Goal: Task Accomplishment & Management: Manage account settings

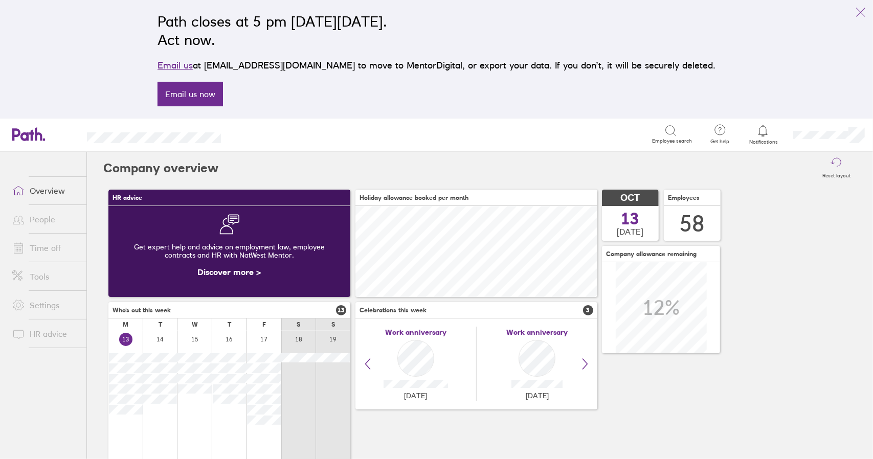
scroll to position [91, 241]
click at [46, 247] on link "Time off" at bounding box center [45, 248] width 82 height 20
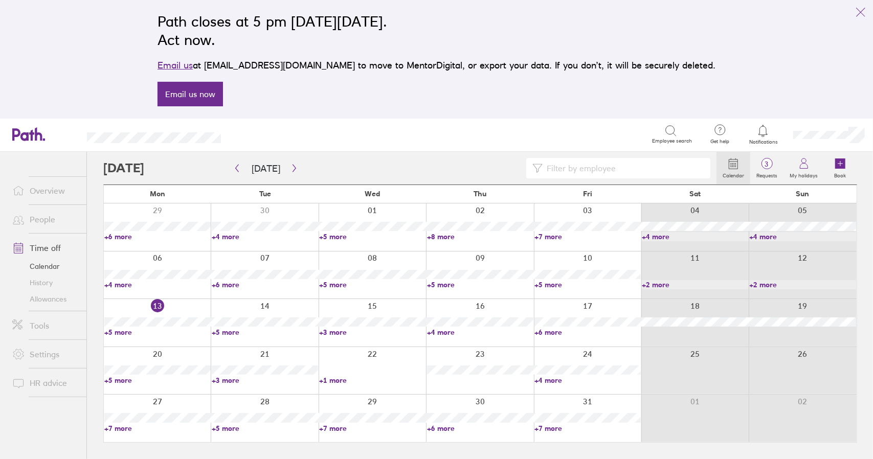
click at [860, 13] on icon "link" at bounding box center [860, 12] width 9 height 9
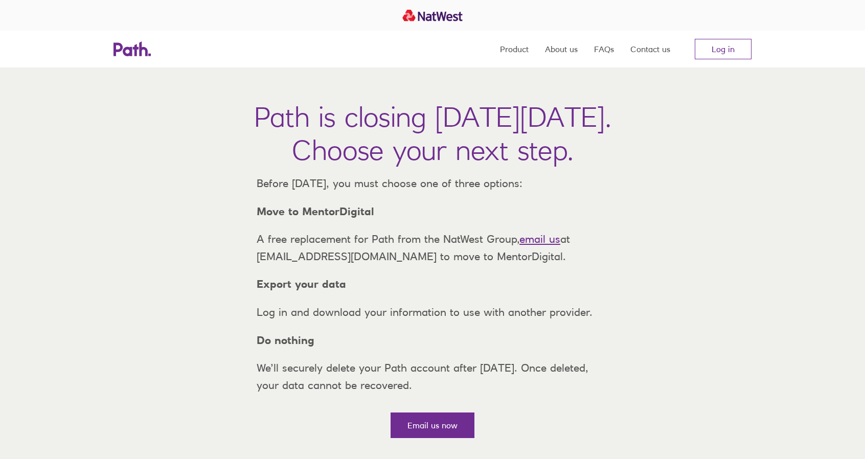
click at [727, 23] on div at bounding box center [432, 15] width 865 height 31
click at [727, 50] on link "Log in" at bounding box center [723, 49] width 57 height 20
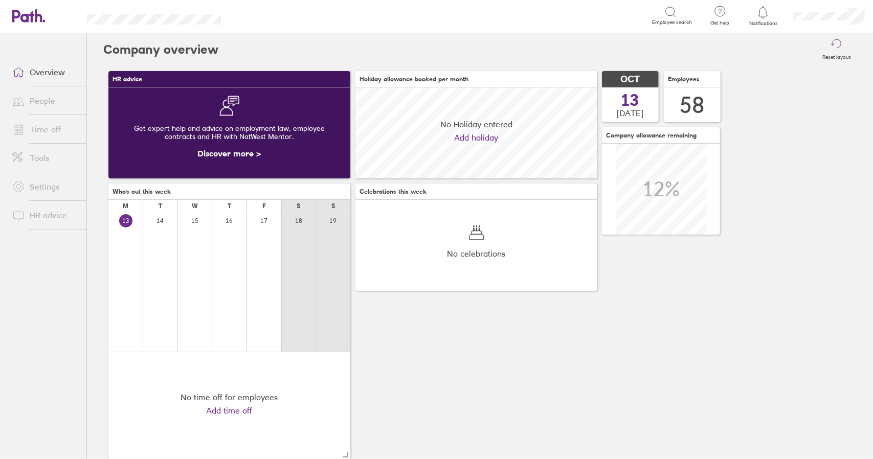
scroll to position [91, 241]
click at [38, 128] on link "Time off" at bounding box center [45, 129] width 82 height 20
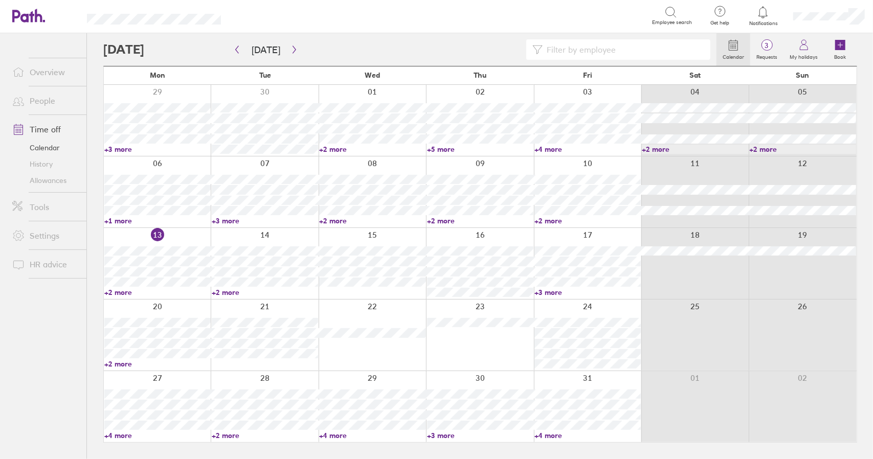
click at [230, 292] on link "+2 more" at bounding box center [265, 292] width 106 height 9
click at [116, 294] on link "+2 more" at bounding box center [157, 292] width 106 height 9
click at [116, 292] on link "+2 more" at bounding box center [157, 292] width 106 height 9
click at [120, 293] on link "+2 more" at bounding box center [157, 292] width 106 height 9
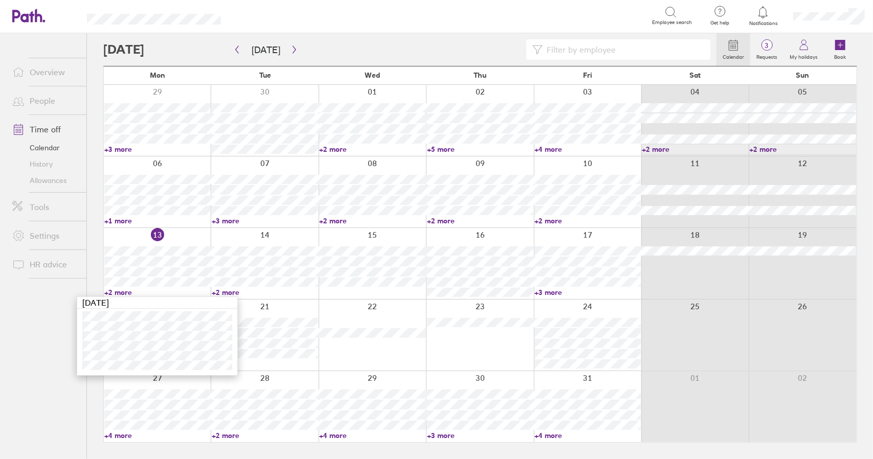
click at [121, 293] on link "+2 more" at bounding box center [157, 292] width 106 height 9
click at [773, 41] on span "3" at bounding box center [766, 45] width 33 height 8
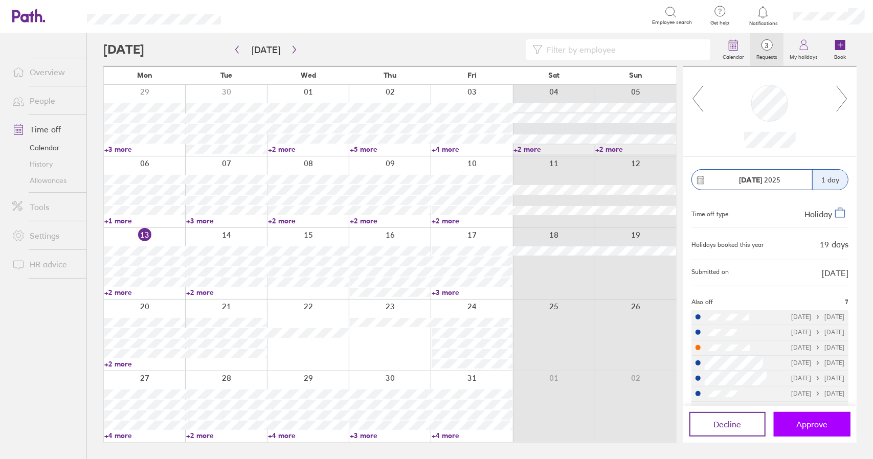
click at [813, 425] on span "Approve" at bounding box center [812, 424] width 31 height 9
click at [846, 102] on icon at bounding box center [841, 99] width 13 height 28
click at [724, 420] on span "Decline" at bounding box center [728, 424] width 28 height 9
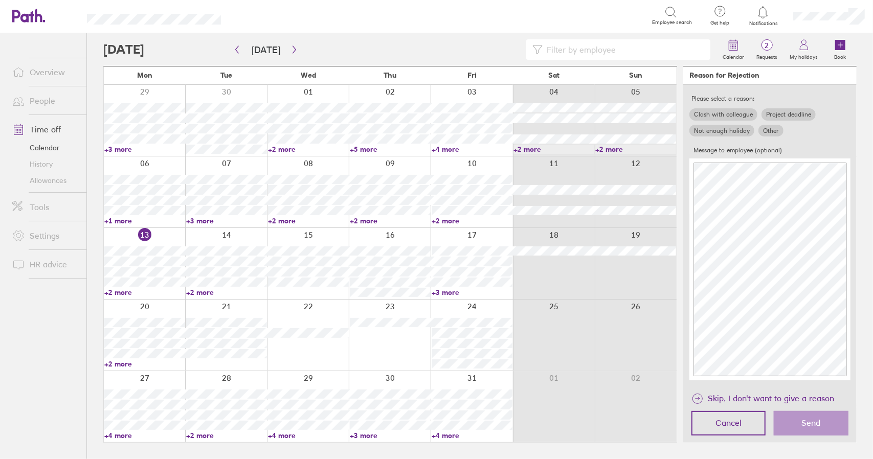
click at [733, 129] on label "Not enough holiday" at bounding box center [721, 131] width 65 height 12
click at [0, 0] on input "Not enough holiday" at bounding box center [0, 0] width 0 height 0
click at [813, 423] on span "Send" at bounding box center [811, 422] width 19 height 9
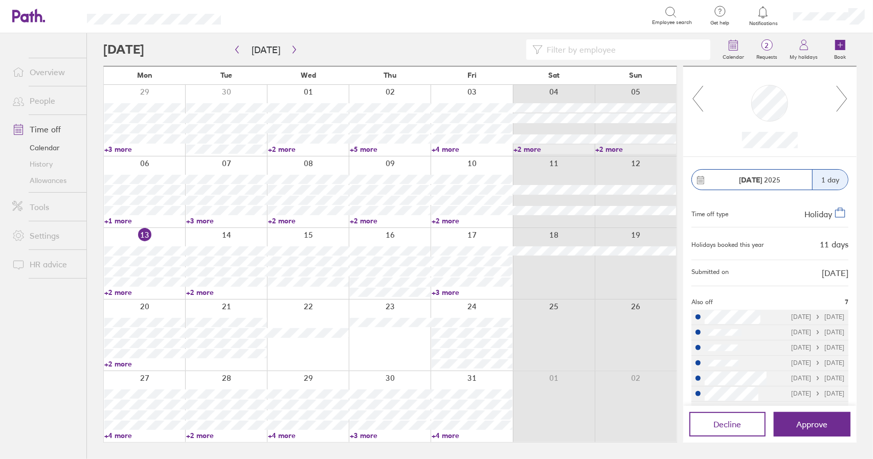
click at [848, 100] on icon at bounding box center [841, 99] width 13 height 28
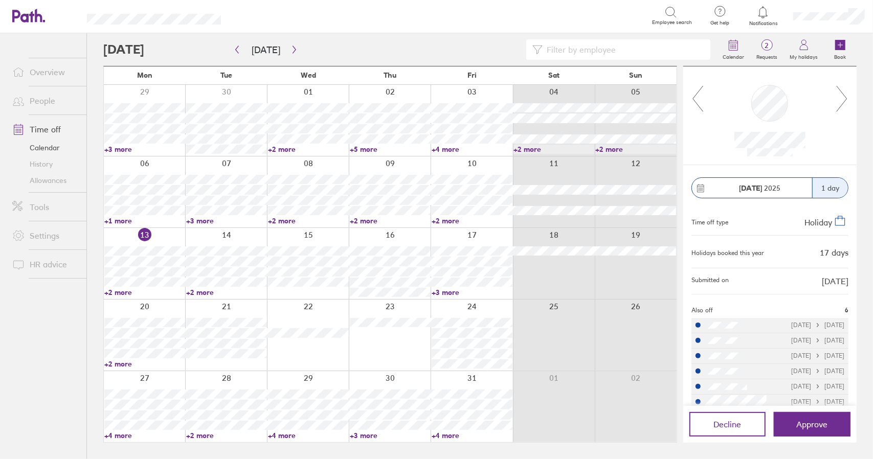
click at [848, 100] on icon at bounding box center [841, 99] width 13 height 28
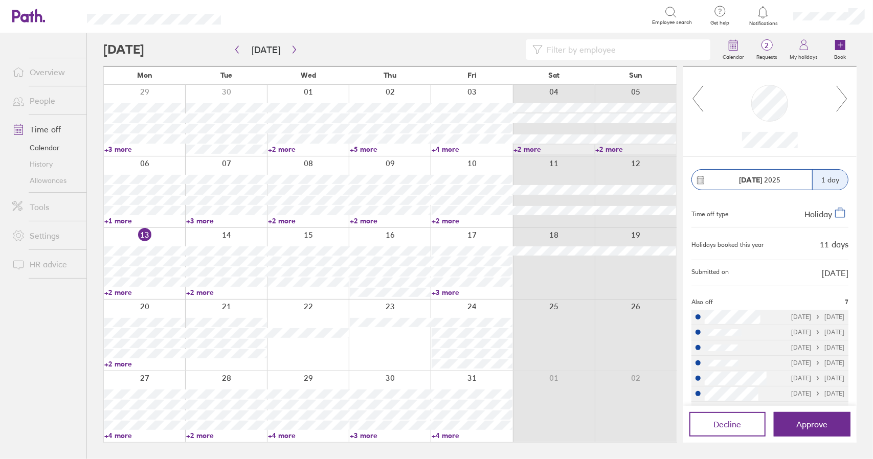
click at [848, 100] on icon at bounding box center [841, 99] width 13 height 28
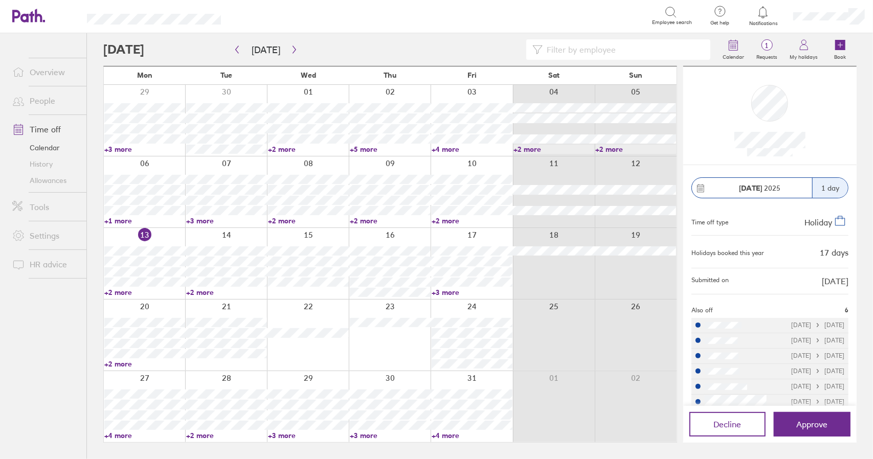
click at [848, 100] on div at bounding box center [769, 116] width 157 height 82
click at [292, 55] on button "button" at bounding box center [294, 49] width 13 height 17
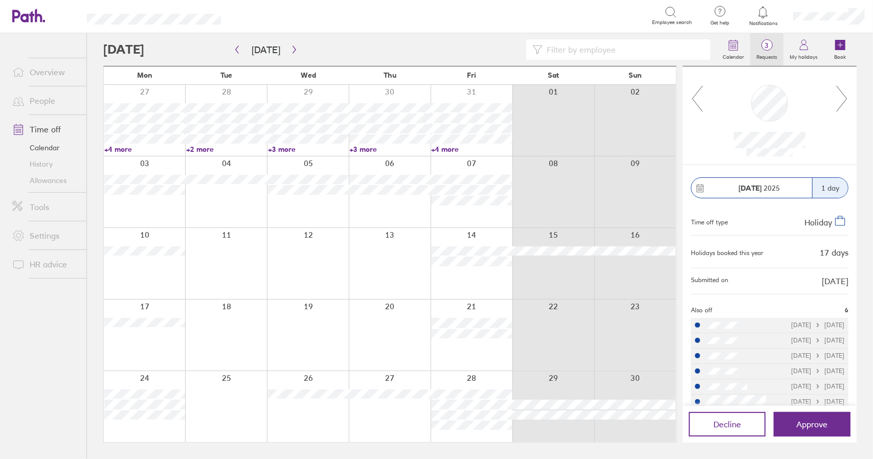
click at [769, 46] on span "3" at bounding box center [766, 45] width 33 height 8
click at [694, 97] on icon at bounding box center [697, 99] width 13 height 28
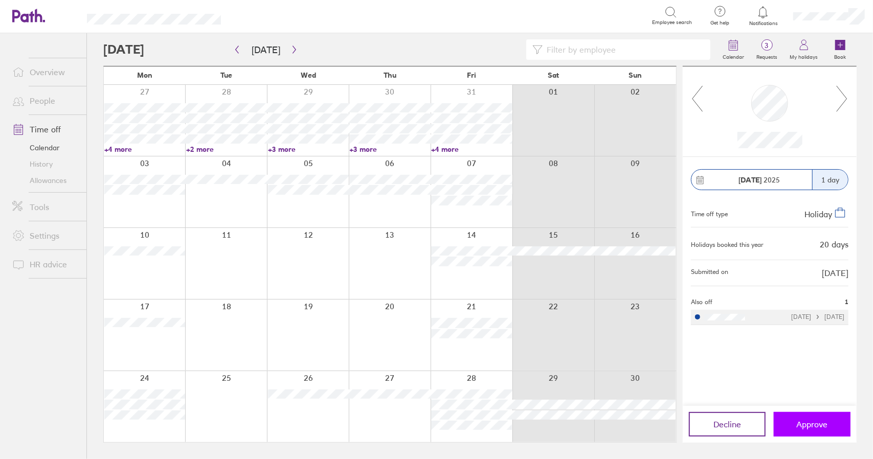
click at [810, 426] on span "Approve" at bounding box center [812, 424] width 31 height 9
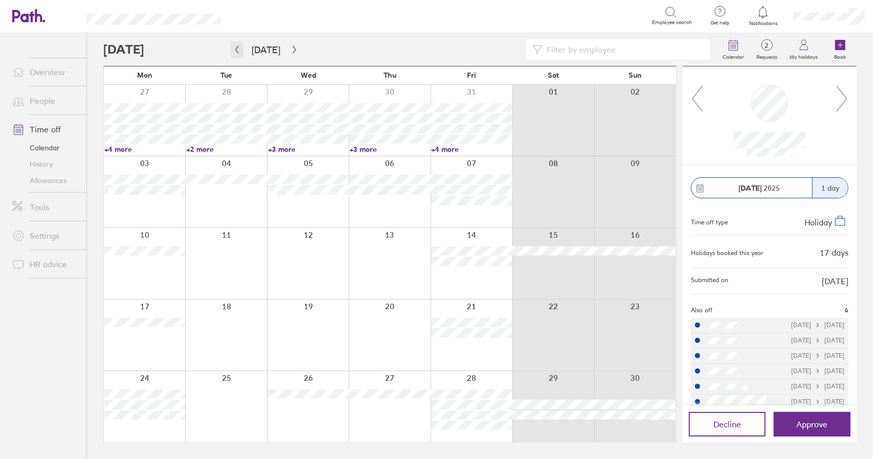
click at [237, 50] on icon "button" at bounding box center [237, 50] width 8 height 8
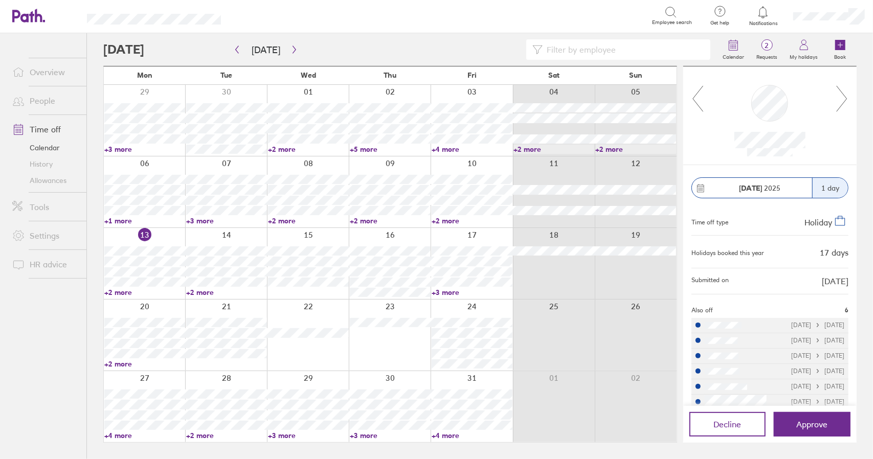
click at [123, 292] on link "+2 more" at bounding box center [144, 292] width 81 height 9
click at [199, 292] on link "+2 more" at bounding box center [226, 292] width 81 height 9
click at [206, 292] on link "+2 more" at bounding box center [226, 292] width 81 height 9
click at [449, 291] on link "+3 more" at bounding box center [472, 292] width 81 height 9
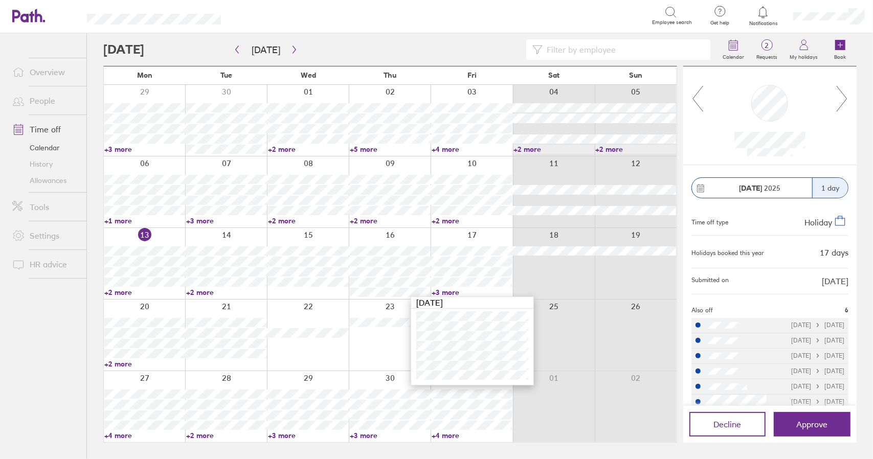
drag, startPoint x: 452, startPoint y: 290, endPoint x: 256, endPoint y: 287, distance: 196.4
click at [451, 290] on link "+3 more" at bounding box center [472, 292] width 81 height 9
click at [323, 293] on div at bounding box center [308, 263] width 82 height 71
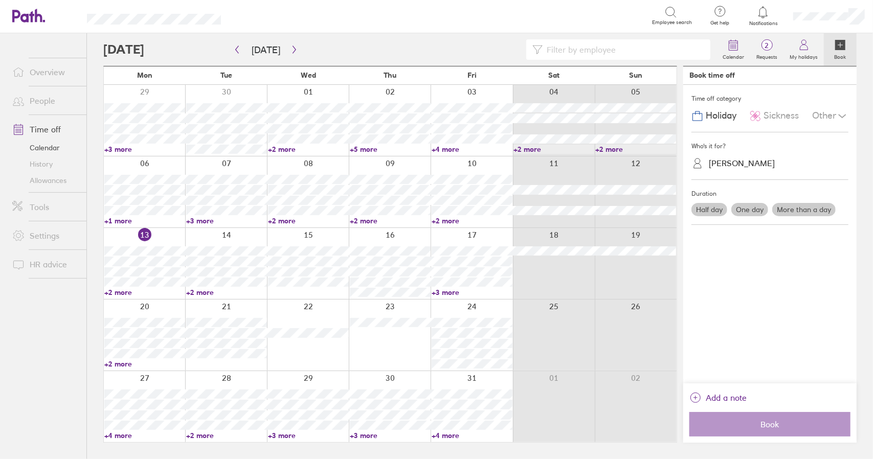
click at [390, 230] on div at bounding box center [390, 263] width 82 height 71
click at [390, 234] on div at bounding box center [390, 263] width 82 height 71
click at [770, 118] on span "Sickness" at bounding box center [780, 115] width 35 height 11
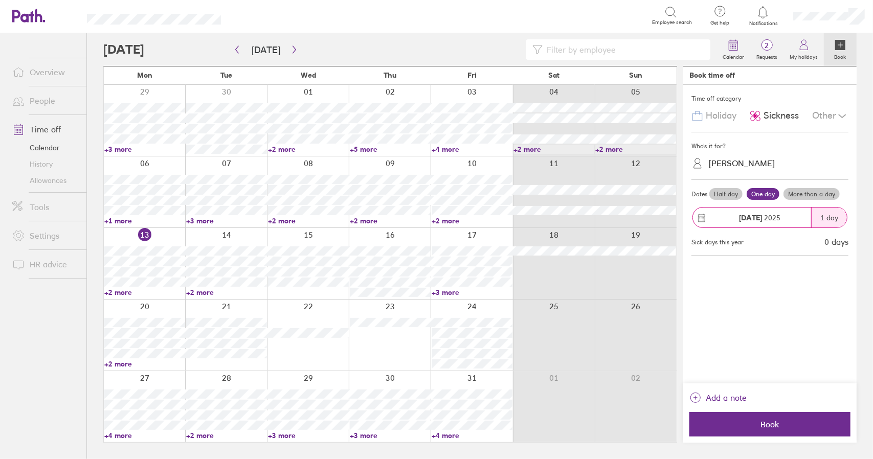
click at [725, 119] on span "Holiday" at bounding box center [721, 115] width 31 height 11
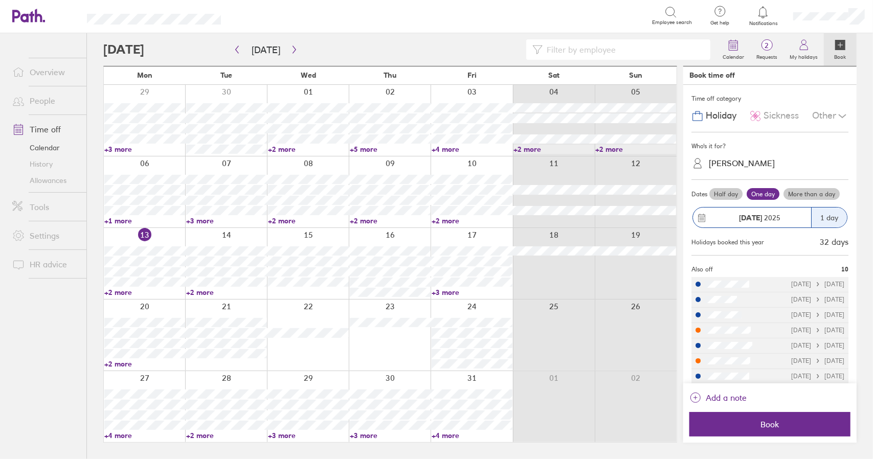
click at [120, 363] on link "+2 more" at bounding box center [144, 363] width 81 height 9
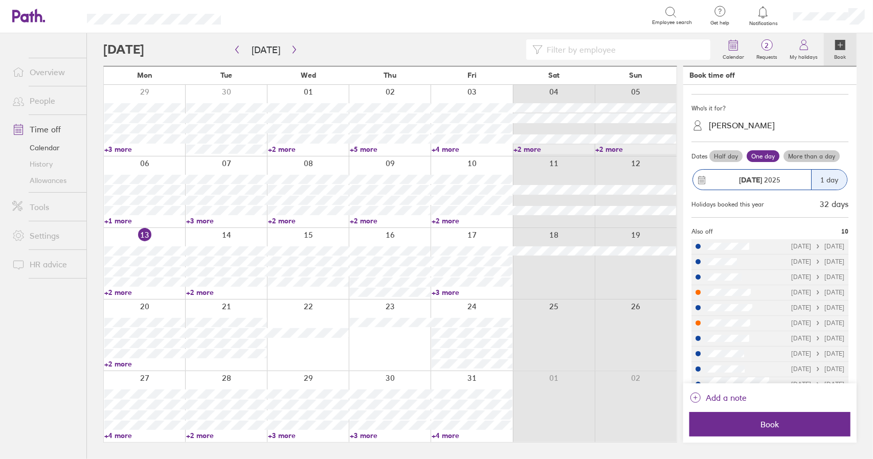
scroll to position [52, 0]
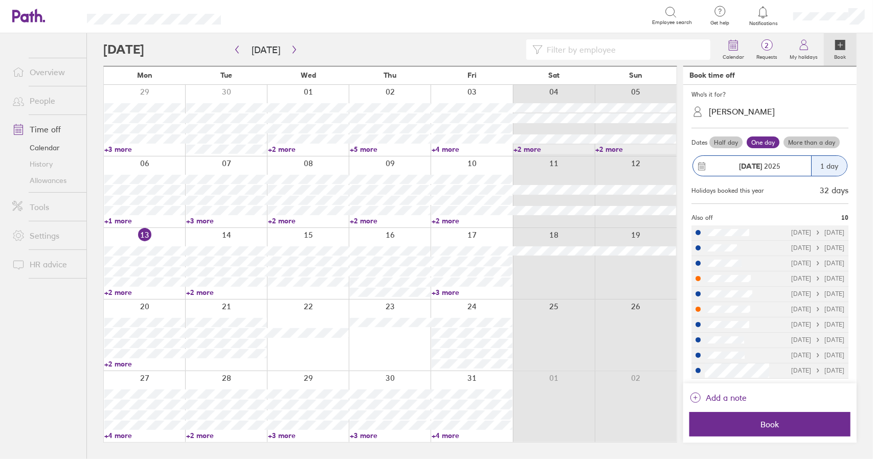
click at [442, 292] on link "+3 more" at bounding box center [472, 292] width 81 height 9
click at [446, 294] on link "+3 more" at bounding box center [472, 292] width 81 height 9
click at [201, 294] on link "+2 more" at bounding box center [226, 292] width 81 height 9
click at [111, 291] on link "+2 more" at bounding box center [144, 292] width 81 height 9
click at [114, 293] on link "+2 more" at bounding box center [144, 292] width 81 height 9
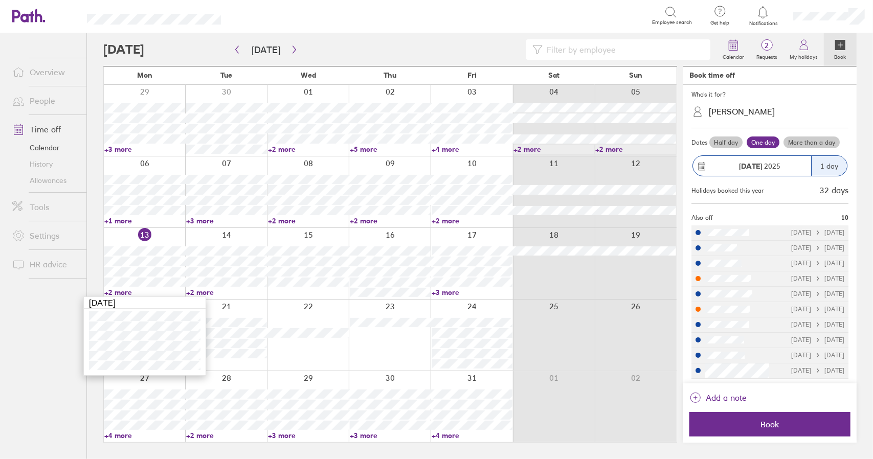
click at [122, 290] on link "+2 more" at bounding box center [144, 292] width 81 height 9
click at [202, 293] on link "+2 more" at bounding box center [226, 292] width 81 height 9
click at [206, 292] on link "+2 more" at bounding box center [226, 292] width 81 height 9
click at [448, 222] on link "+2 more" at bounding box center [472, 220] width 81 height 9
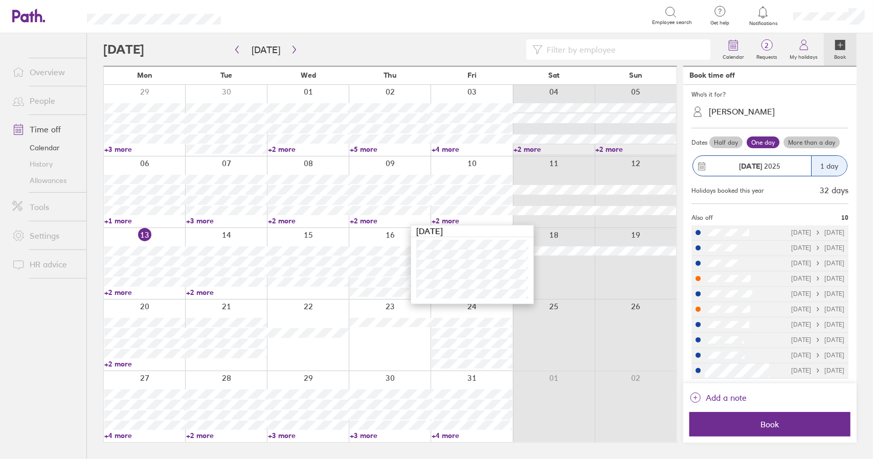
click at [448, 219] on link "+2 more" at bounding box center [472, 220] width 81 height 9
click at [225, 236] on div at bounding box center [226, 263] width 82 height 71
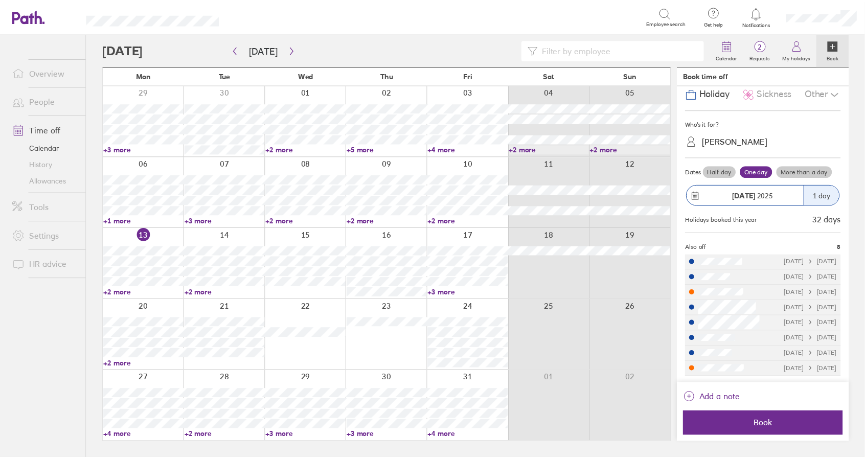
scroll to position [21, 0]
click at [53, 128] on link "Time off" at bounding box center [45, 129] width 82 height 20
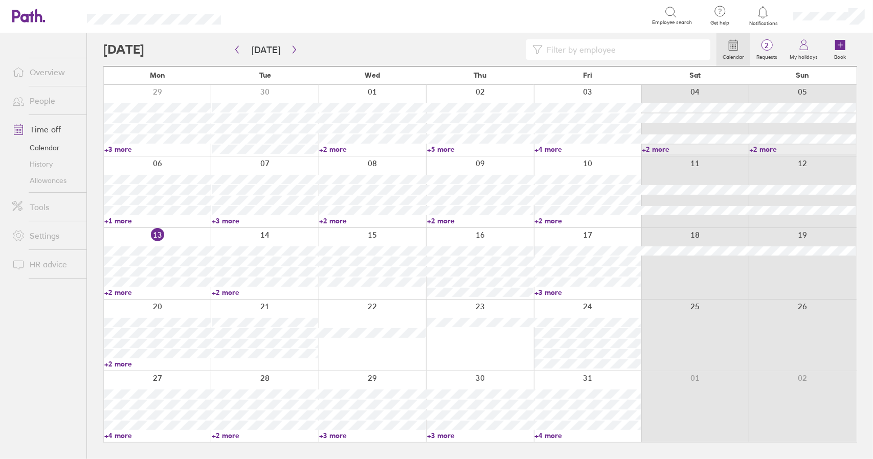
click at [336, 434] on link "+3 more" at bounding box center [372, 435] width 106 height 9
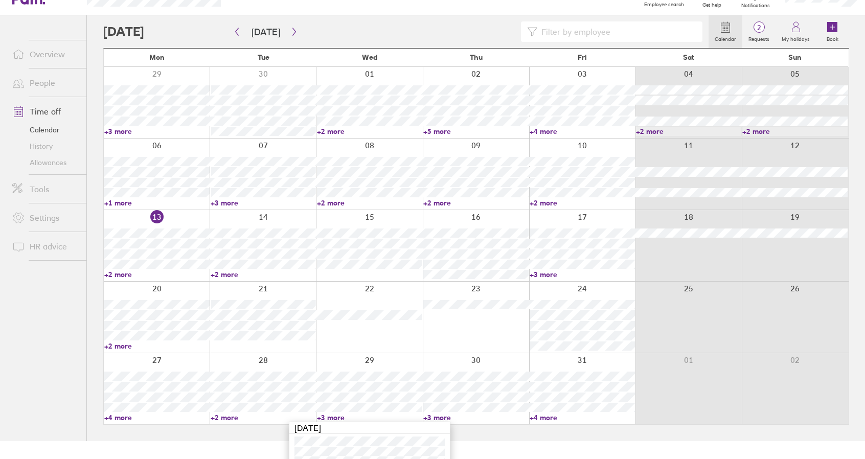
scroll to position [70, 0]
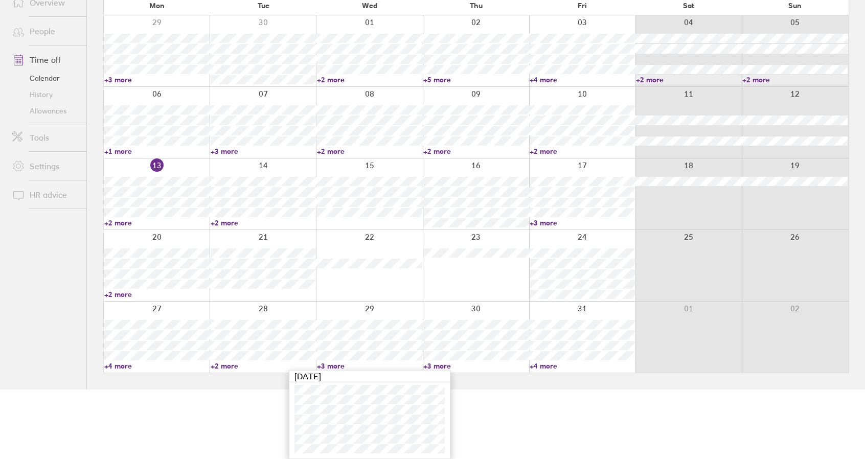
click at [334, 365] on link "+3 more" at bounding box center [369, 366] width 105 height 9
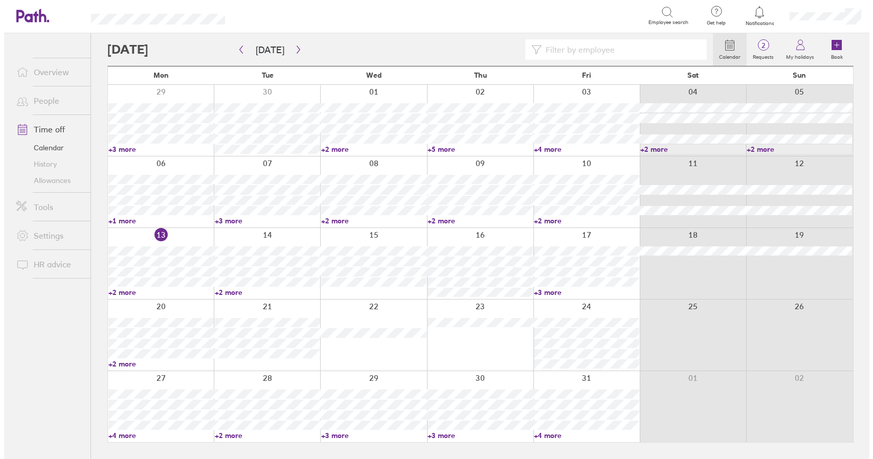
scroll to position [0, 0]
click at [50, 181] on link "Allowances" at bounding box center [45, 180] width 82 height 16
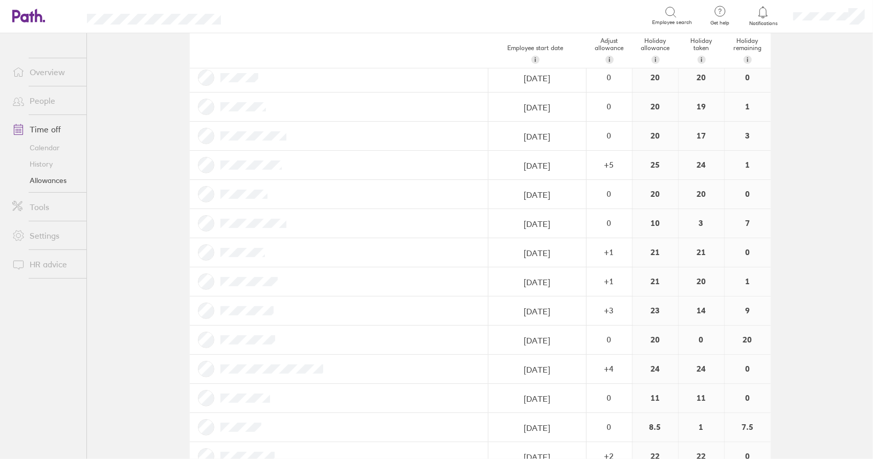
scroll to position [562, 0]
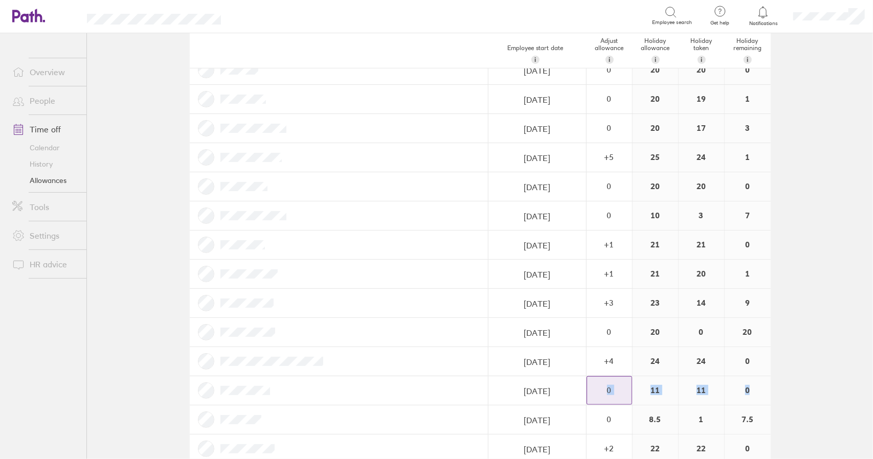
drag, startPoint x: 748, startPoint y: 384, endPoint x: 590, endPoint y: 392, distance: 158.7
click at [590, 392] on div "12/06/2025 Navigate forward to interact with the calendar and select a date. Pr…" at bounding box center [480, 390] width 581 height 29
click at [757, 384] on div "0" at bounding box center [748, 390] width 46 height 29
drag, startPoint x: 751, startPoint y: 384, endPoint x: 628, endPoint y: 388, distance: 122.8
click at [628, 388] on div "12/06/2025 Navigate forward to interact with the calendar and select a date. Pr…" at bounding box center [480, 390] width 581 height 29
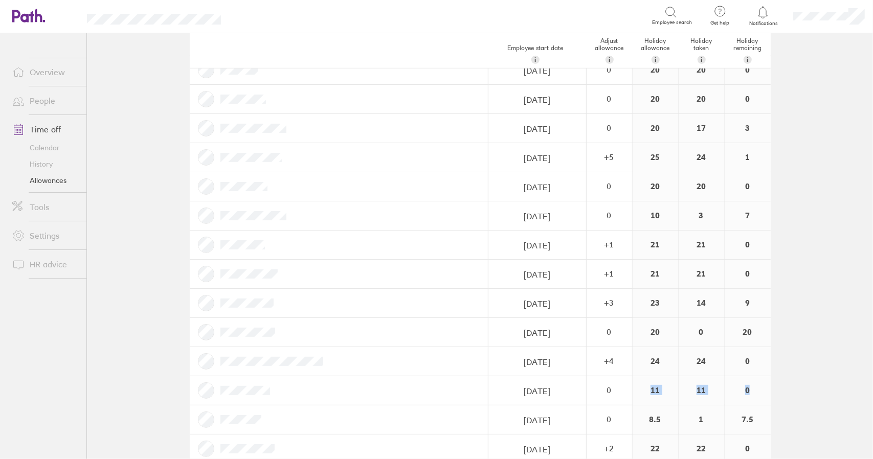
click at [753, 382] on div "0" at bounding box center [748, 390] width 46 height 29
drag, startPoint x: 746, startPoint y: 383, endPoint x: 589, endPoint y: 393, distance: 157.8
click at [618, 384] on div "12/06/2025 Navigate forward to interact with the calendar and select a date. Pr…" at bounding box center [480, 390] width 581 height 29
click at [757, 389] on div "0" at bounding box center [748, 390] width 46 height 29
drag, startPoint x: 748, startPoint y: 383, endPoint x: 748, endPoint y: 388, distance: 5.1
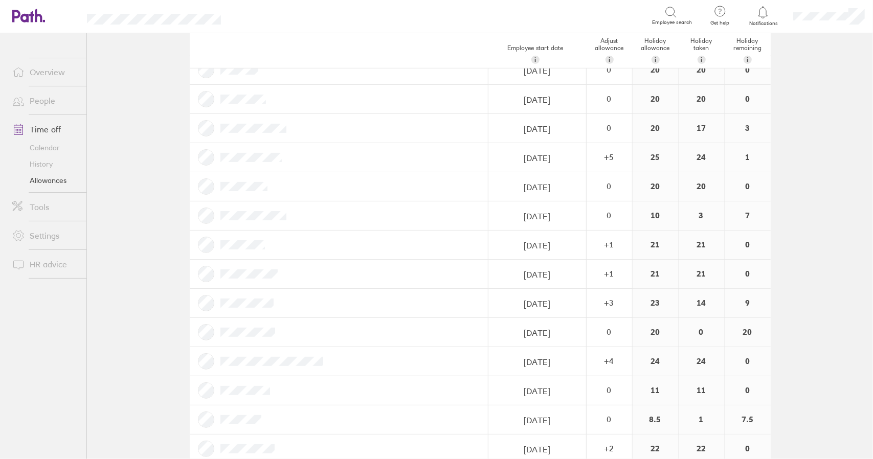
click at [748, 388] on div "0" at bounding box center [748, 390] width 46 height 29
click at [749, 387] on div "0" at bounding box center [748, 390] width 46 height 29
click at [42, 129] on link "Time off" at bounding box center [45, 129] width 82 height 20
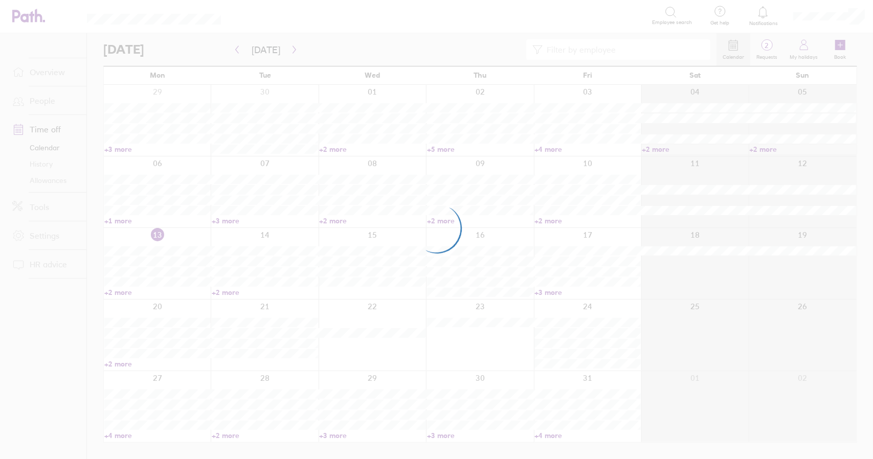
click at [96, 234] on div at bounding box center [436, 229] width 873 height 459
click at [93, 230] on div at bounding box center [436, 229] width 873 height 459
click at [92, 233] on div at bounding box center [436, 229] width 873 height 459
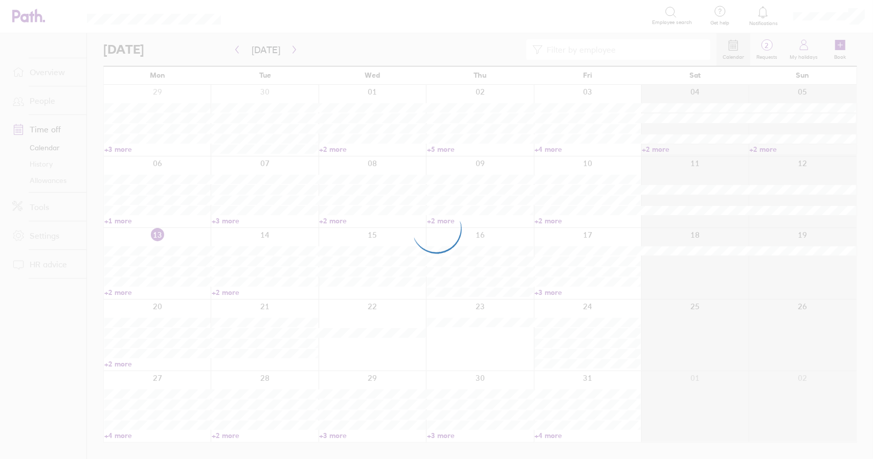
click at [90, 232] on div at bounding box center [436, 229] width 873 height 459
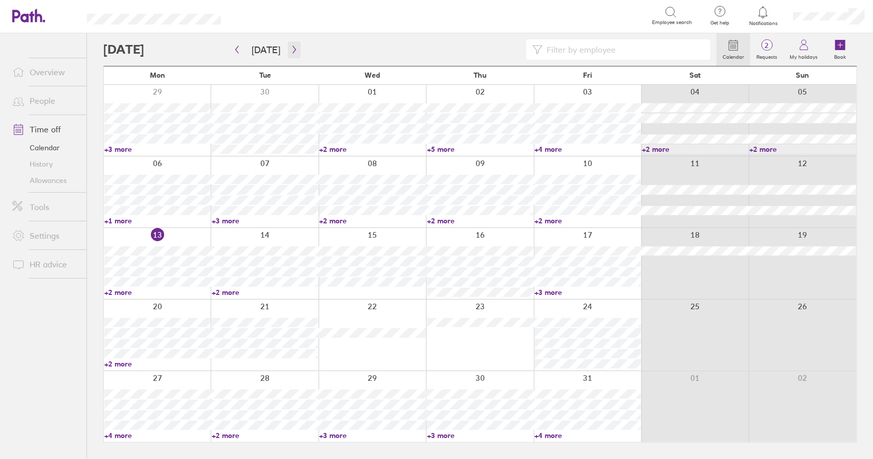
click at [292, 50] on icon "button" at bounding box center [293, 50] width 3 height 8
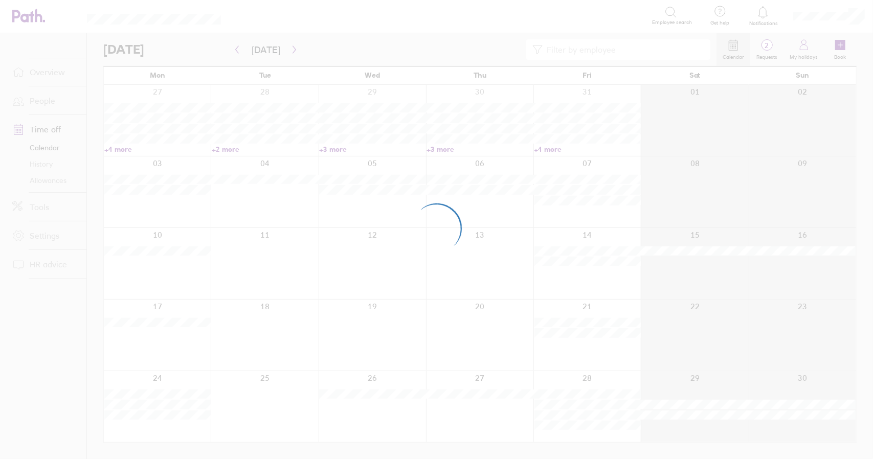
click at [306, 48] on div at bounding box center [436, 229] width 873 height 459
click at [303, 48] on div at bounding box center [436, 229] width 873 height 459
click at [300, 47] on div at bounding box center [436, 229] width 873 height 459
click at [305, 46] on div at bounding box center [436, 229] width 873 height 459
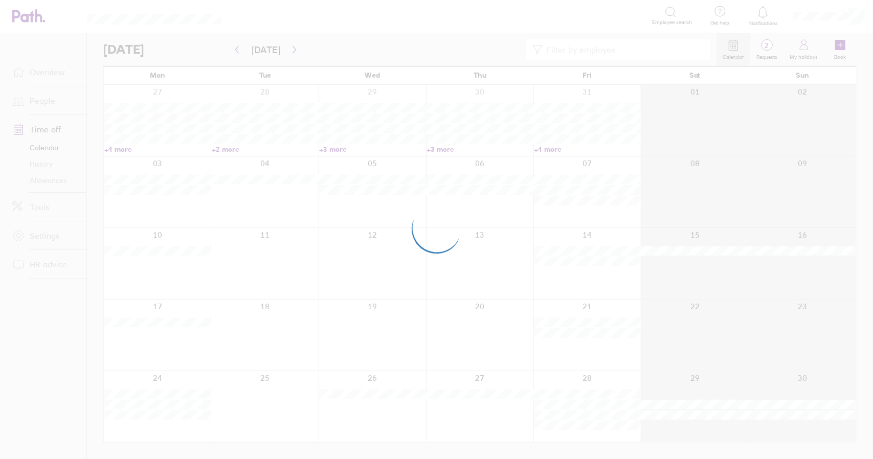
click at [300, 48] on div at bounding box center [436, 229] width 873 height 459
click at [297, 47] on div at bounding box center [436, 229] width 873 height 459
click at [299, 47] on div at bounding box center [436, 229] width 873 height 459
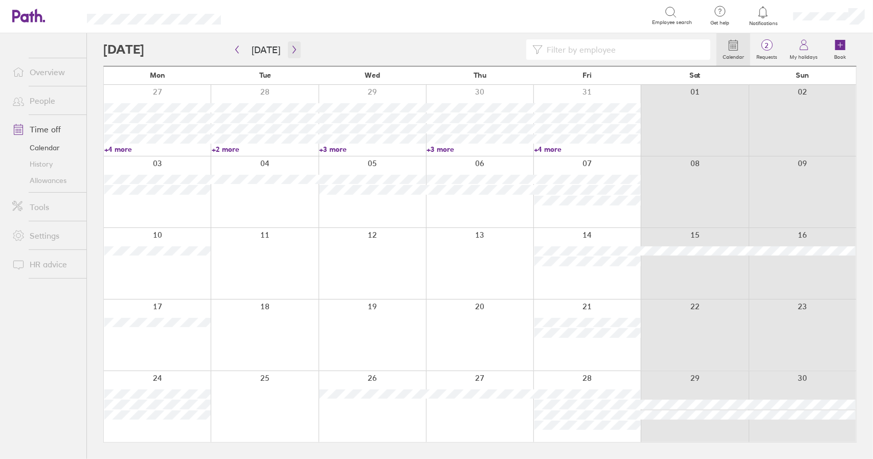
click at [292, 53] on icon "button" at bounding box center [293, 50] width 3 height 8
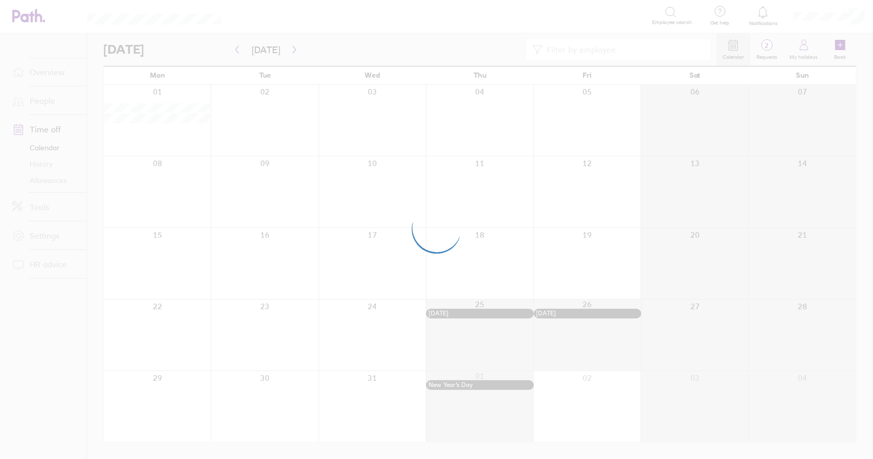
click at [334, 48] on div at bounding box center [436, 229] width 873 height 459
drag, startPoint x: 320, startPoint y: 44, endPoint x: 312, endPoint y: 9, distance: 36.1
click at [312, 9] on div at bounding box center [436, 229] width 873 height 459
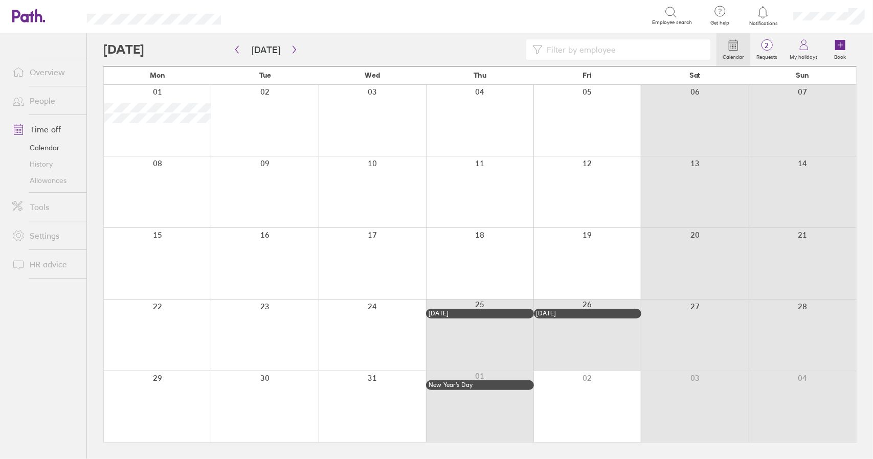
click at [575, 53] on input at bounding box center [624, 49] width 162 height 19
type input "jawad"
click at [590, 52] on input "jawad" at bounding box center [624, 49] width 162 height 19
drag, startPoint x: 582, startPoint y: 53, endPoint x: 529, endPoint y: 52, distance: 53.2
click at [529, 52] on div "jawad" at bounding box center [618, 49] width 184 height 20
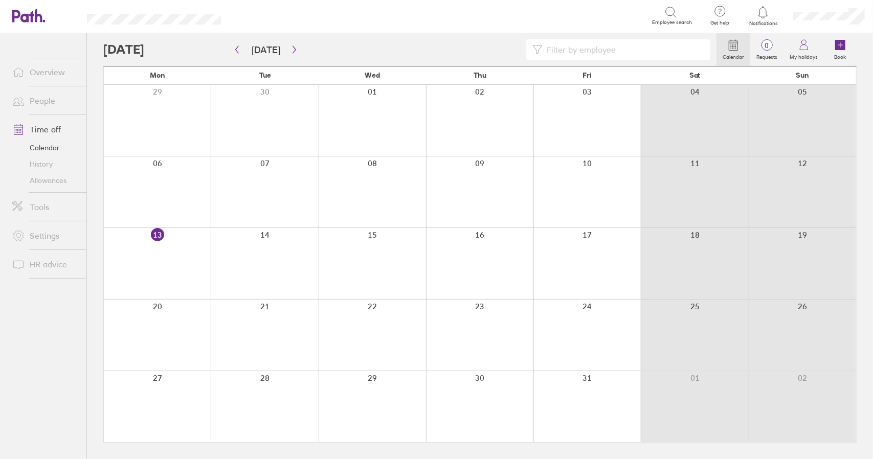
click at [47, 131] on link "Time off" at bounding box center [45, 129] width 82 height 20
click at [39, 127] on link "Time off" at bounding box center [45, 129] width 82 height 20
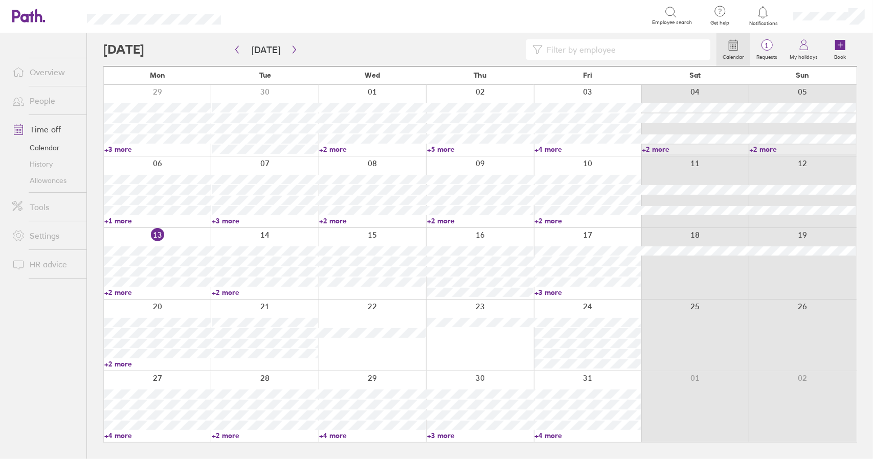
click at [48, 126] on link "Time off" at bounding box center [45, 129] width 82 height 20
